Goal: Task Accomplishment & Management: Manage account settings

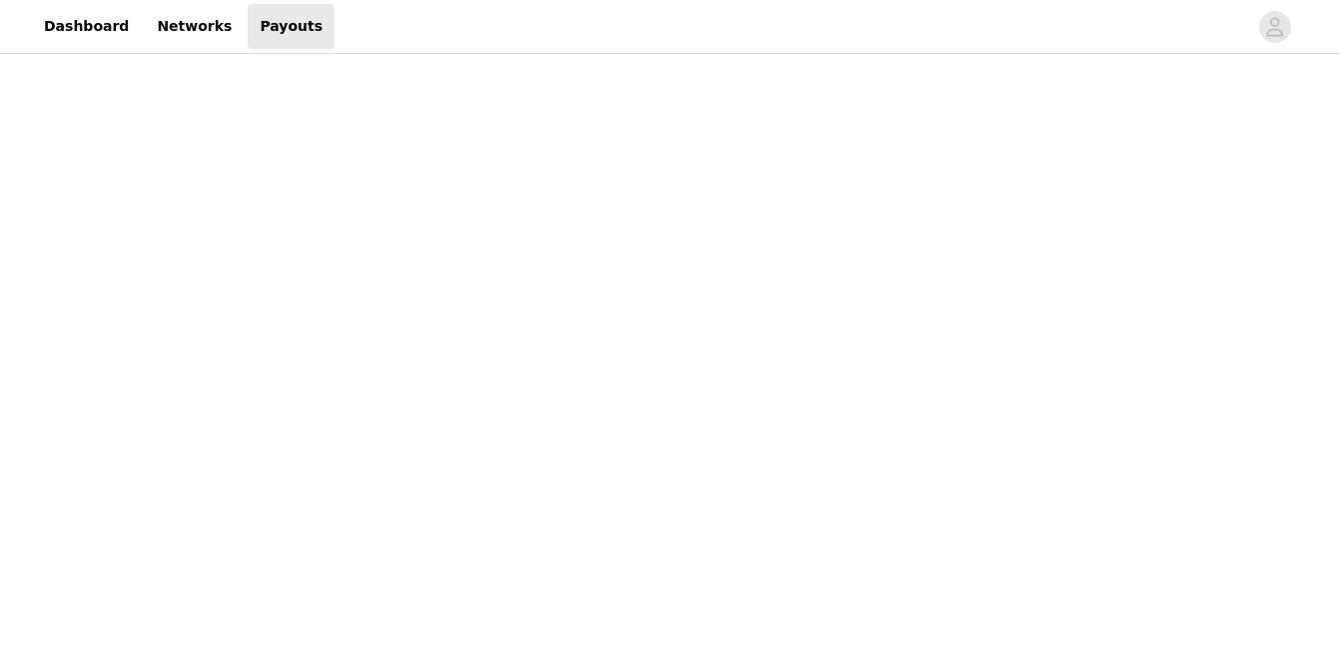
scroll to position [272, 0]
click at [330, 273] on div "Payouts View your payment related transactions. Payout Activity View and track …" at bounding box center [669, 600] width 1339 height 1628
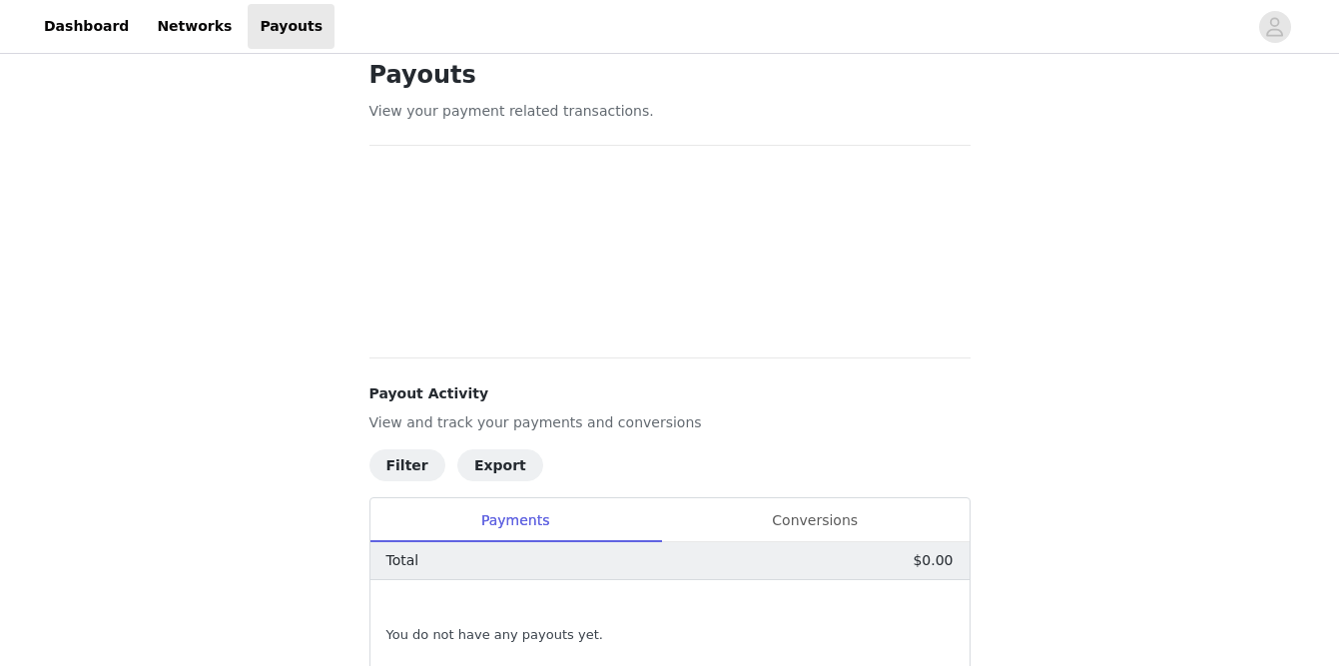
scroll to position [0, 0]
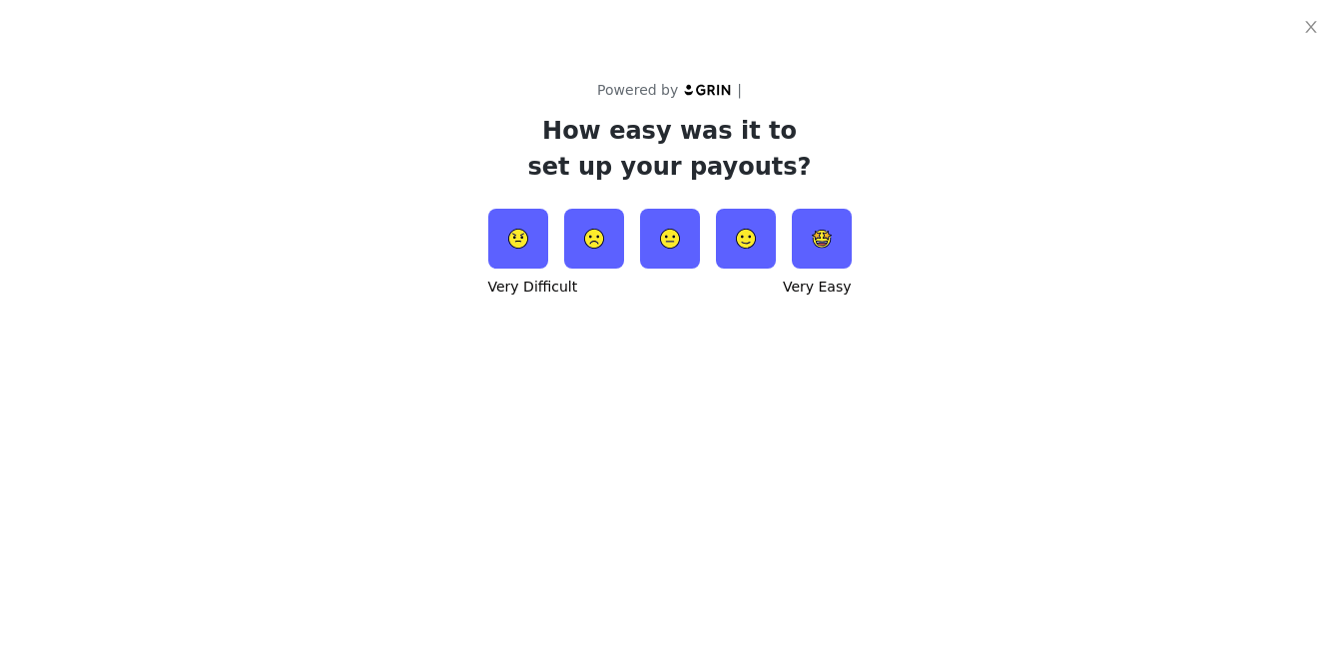
click at [824, 239] on img at bounding box center [822, 239] width 60 height 60
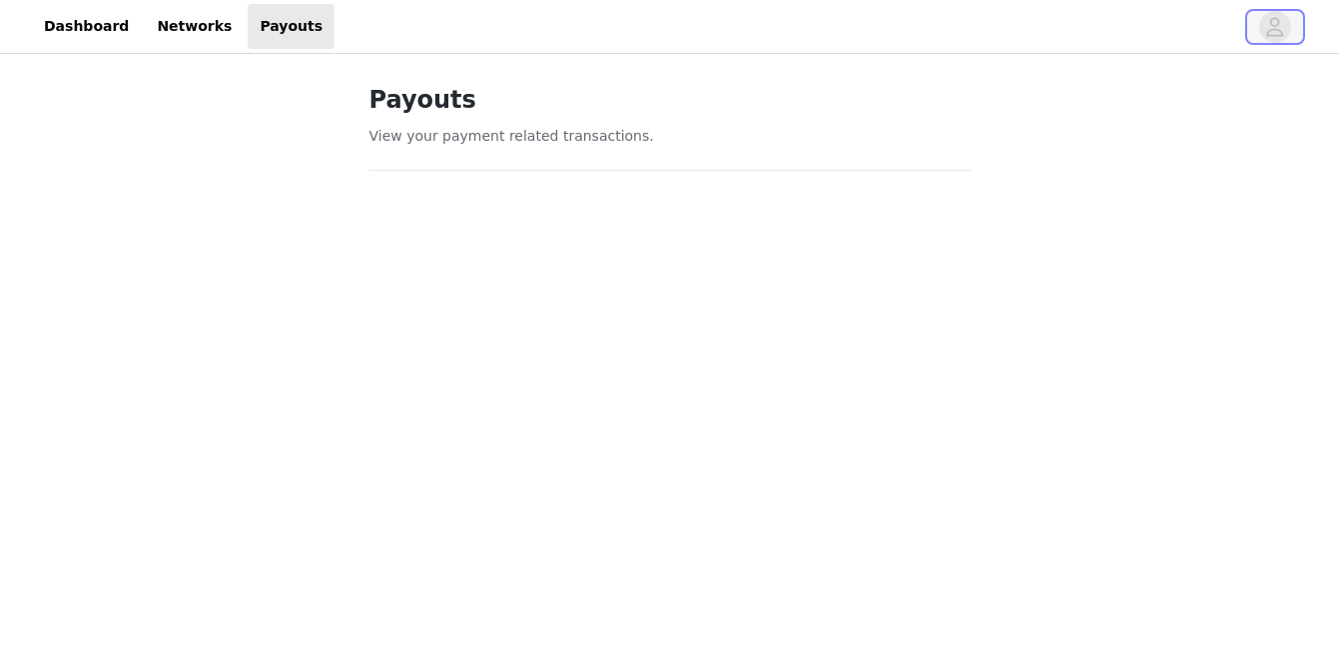
click at [1277, 40] on icon "avatar" at bounding box center [1274, 27] width 19 height 32
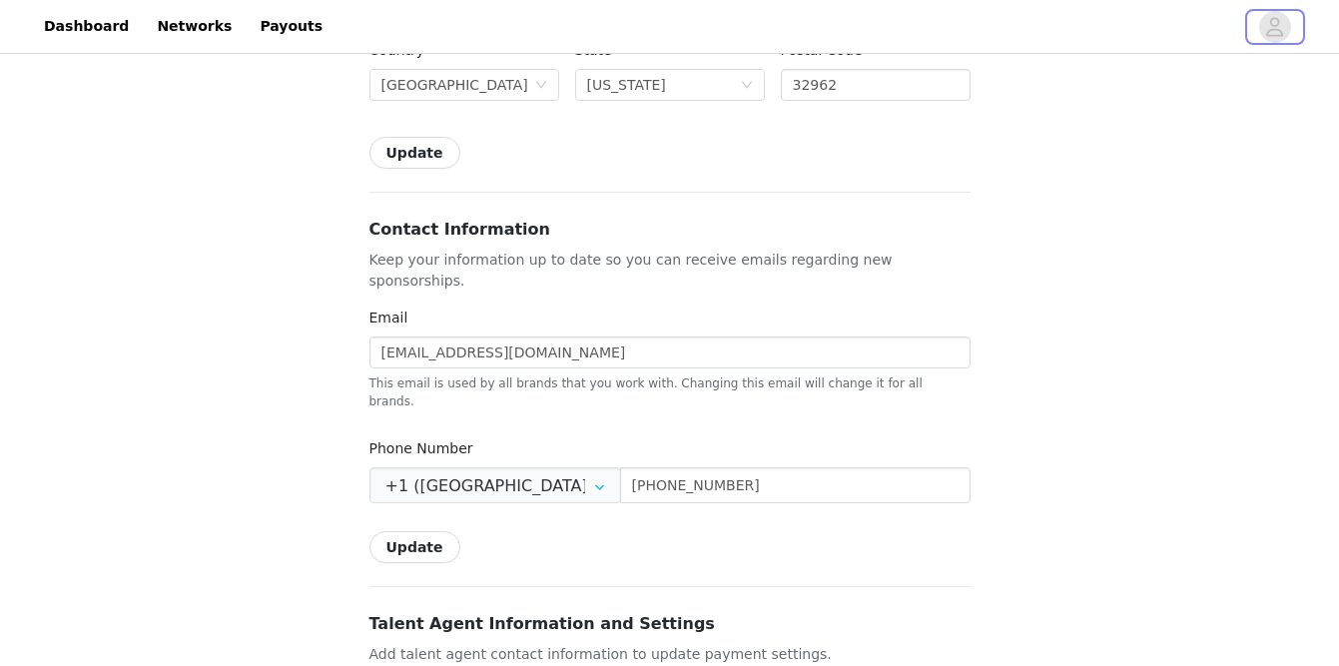
scroll to position [579, 0]
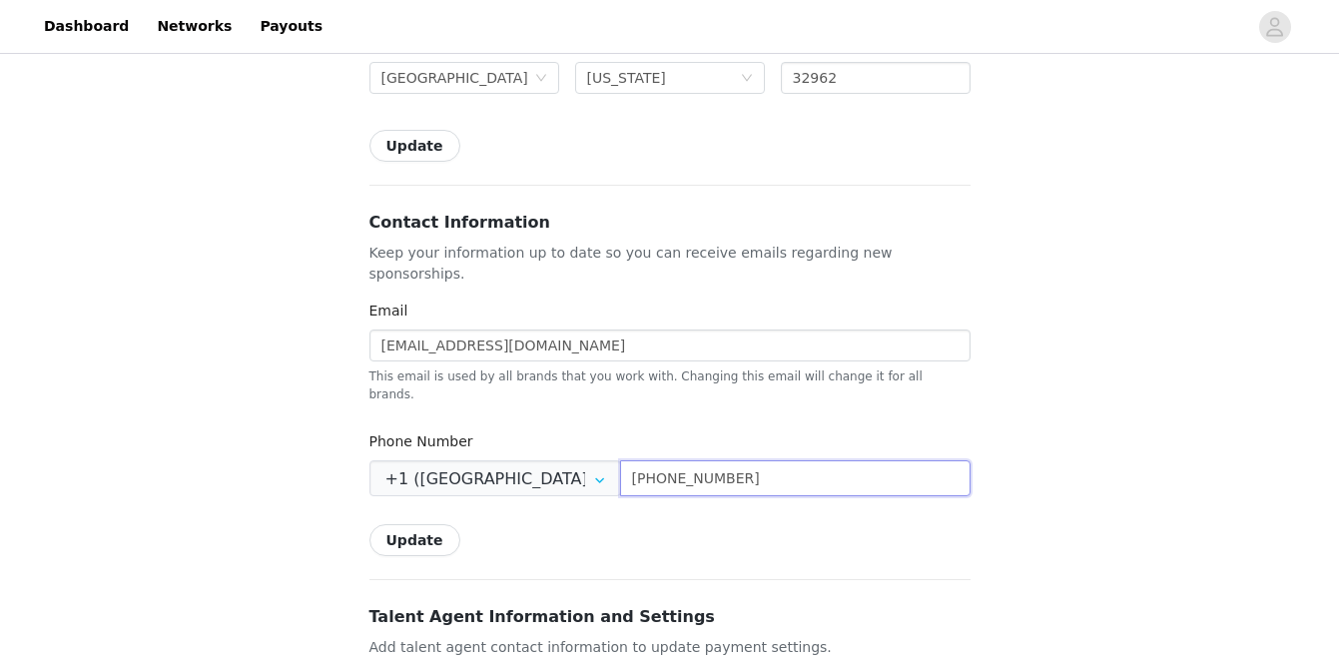
click at [735, 460] on input "[PHONE_NUMBER]" at bounding box center [795, 478] width 350 height 36
type input "[PHONE_NUMBER]"
click at [413, 524] on button "Update" at bounding box center [414, 540] width 91 height 32
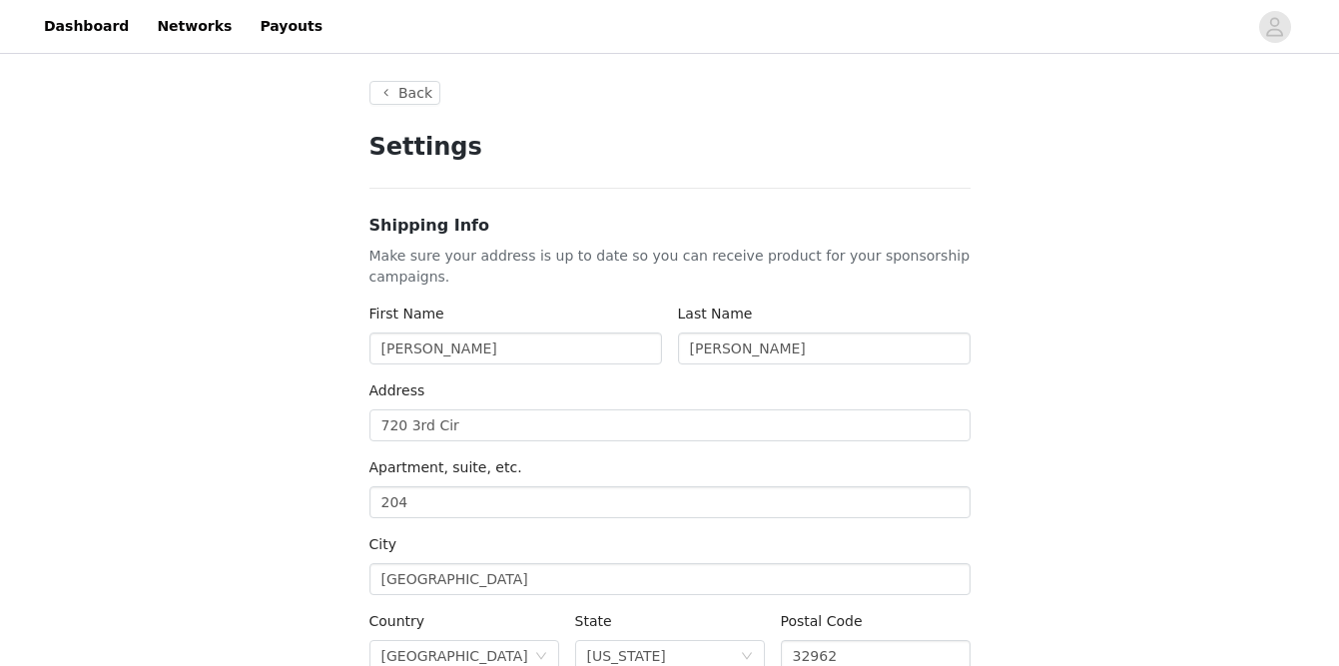
scroll to position [0, 0]
click at [1278, 30] on icon "avatar" at bounding box center [1274, 27] width 19 height 32
click at [91, 32] on link "Dashboard" at bounding box center [86, 26] width 109 height 45
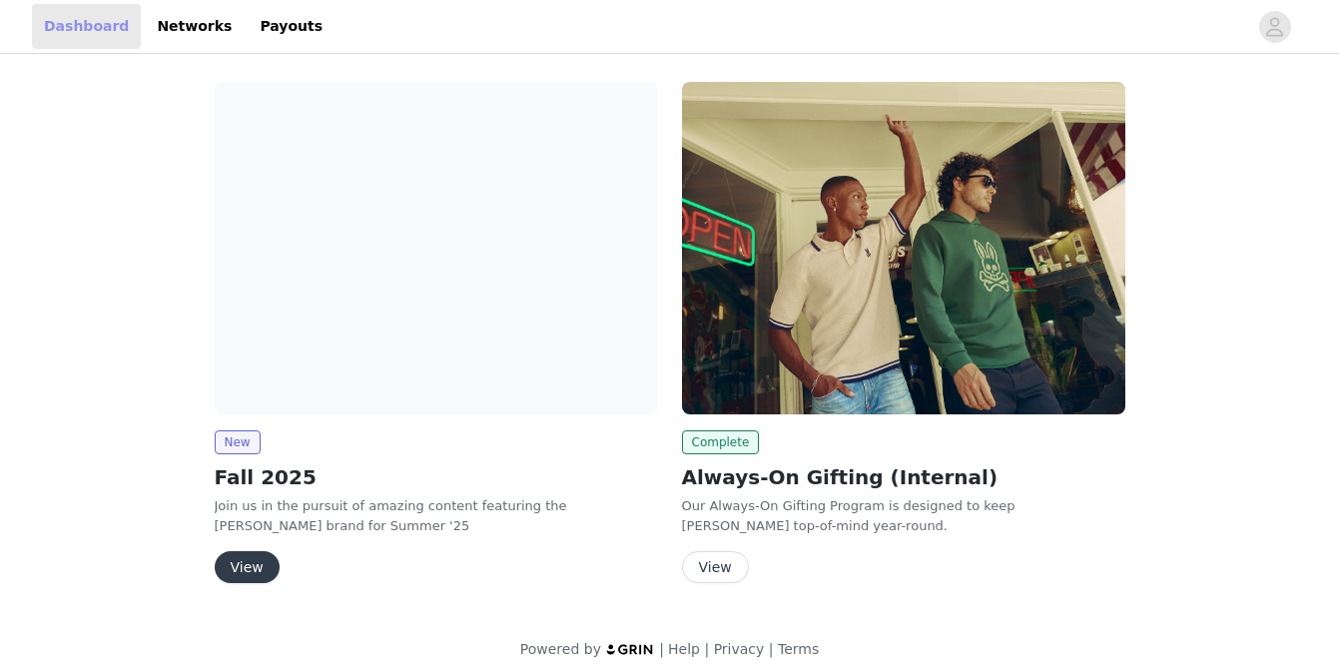
scroll to position [18, 0]
